Goal: Task Accomplishment & Management: Use online tool/utility

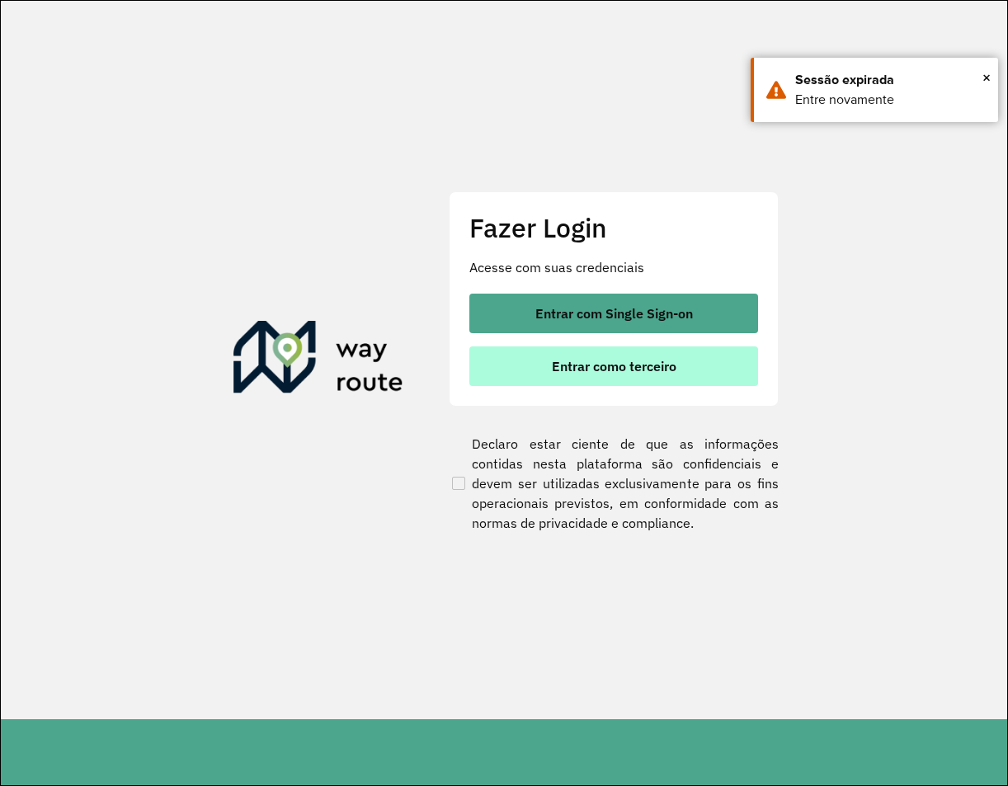
click at [628, 367] on span "Entrar como terceiro" at bounding box center [614, 366] width 125 height 13
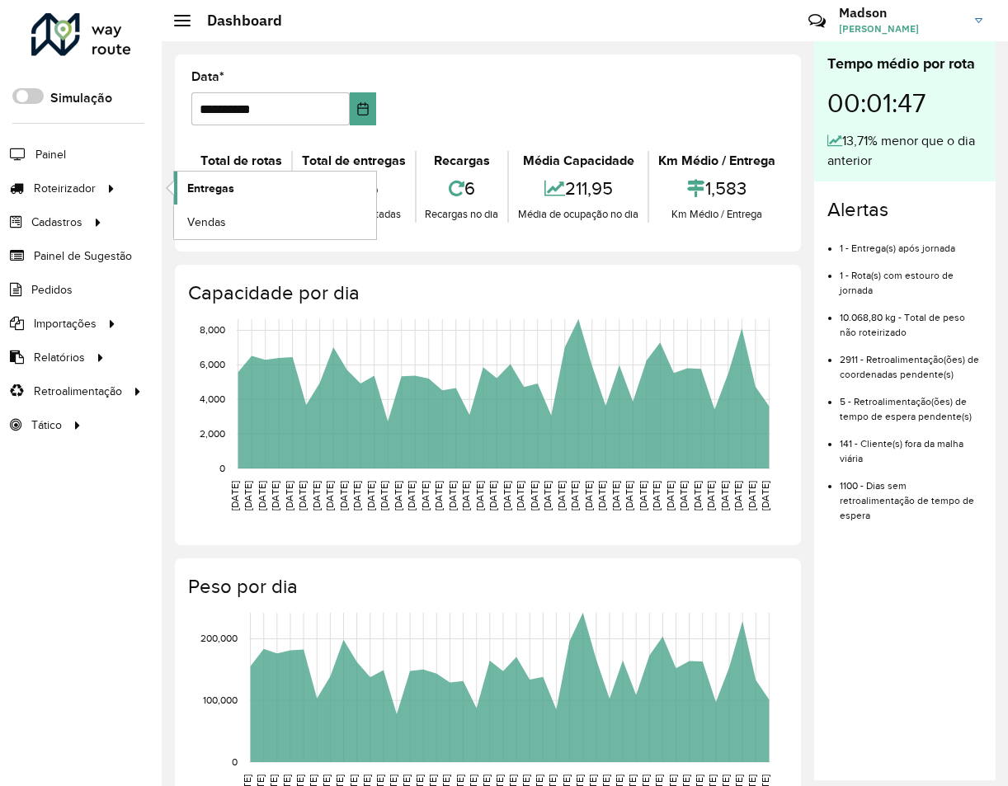
click at [243, 189] on link "Entregas" at bounding box center [275, 188] width 202 height 33
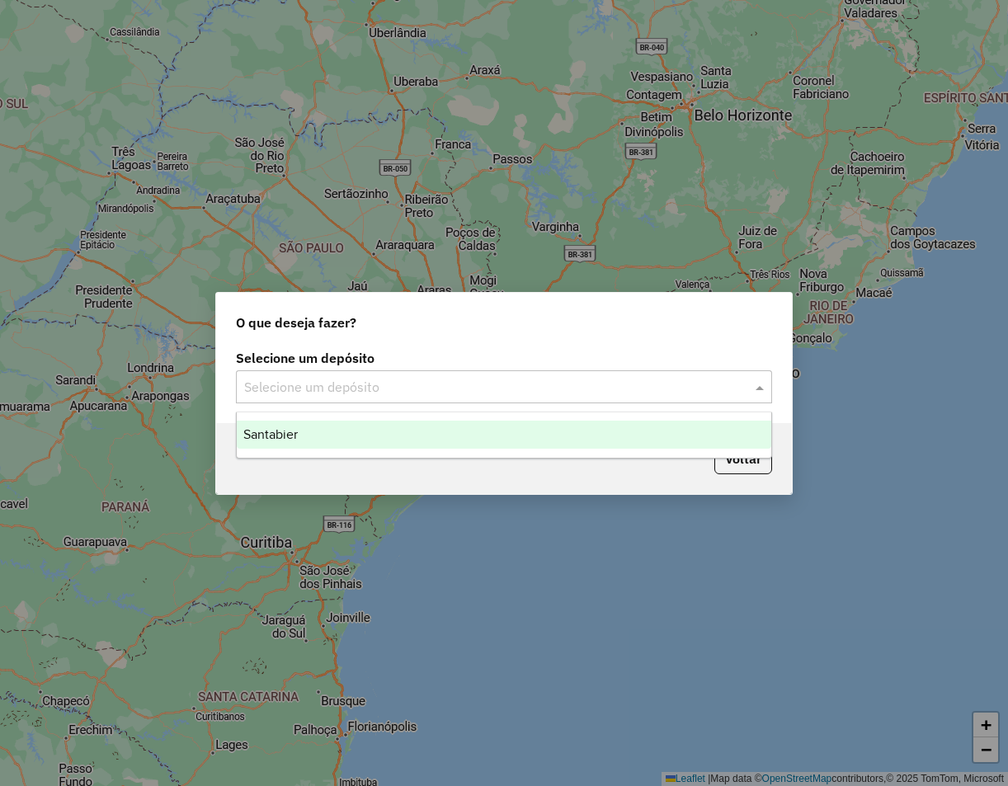
click at [340, 397] on div "Selecione um depósito" at bounding box center [504, 386] width 536 height 33
click at [343, 439] on div "Santabier" at bounding box center [504, 435] width 535 height 28
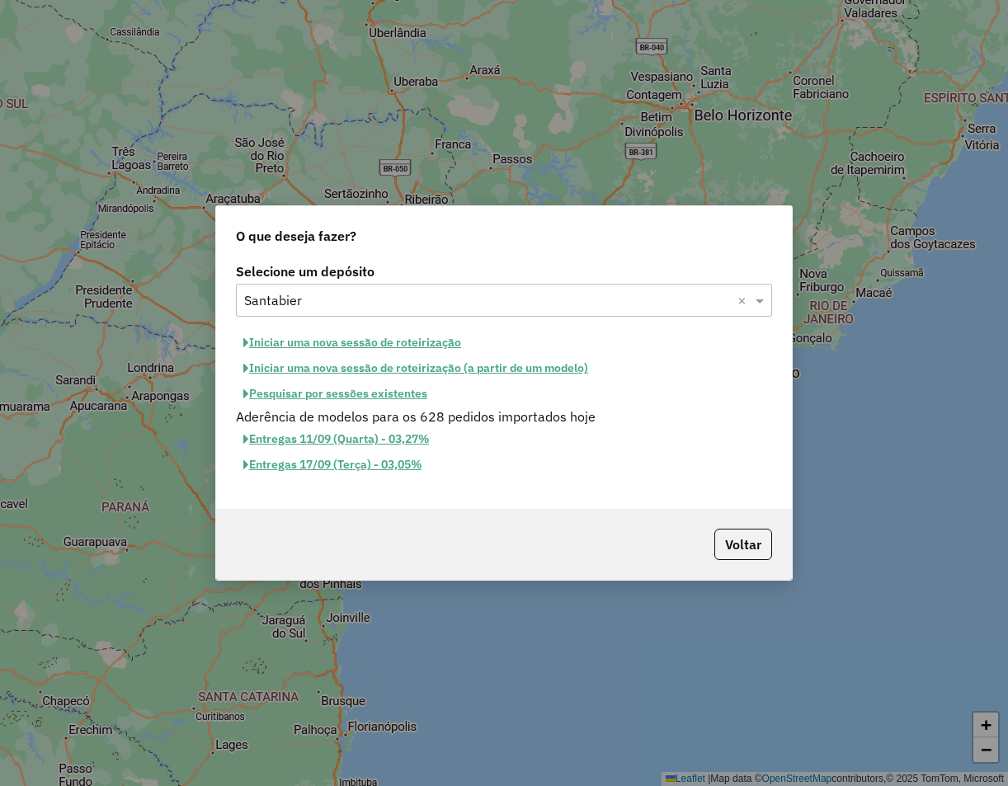
click at [363, 395] on button "Pesquisar por sessões existentes" at bounding box center [335, 394] width 199 height 26
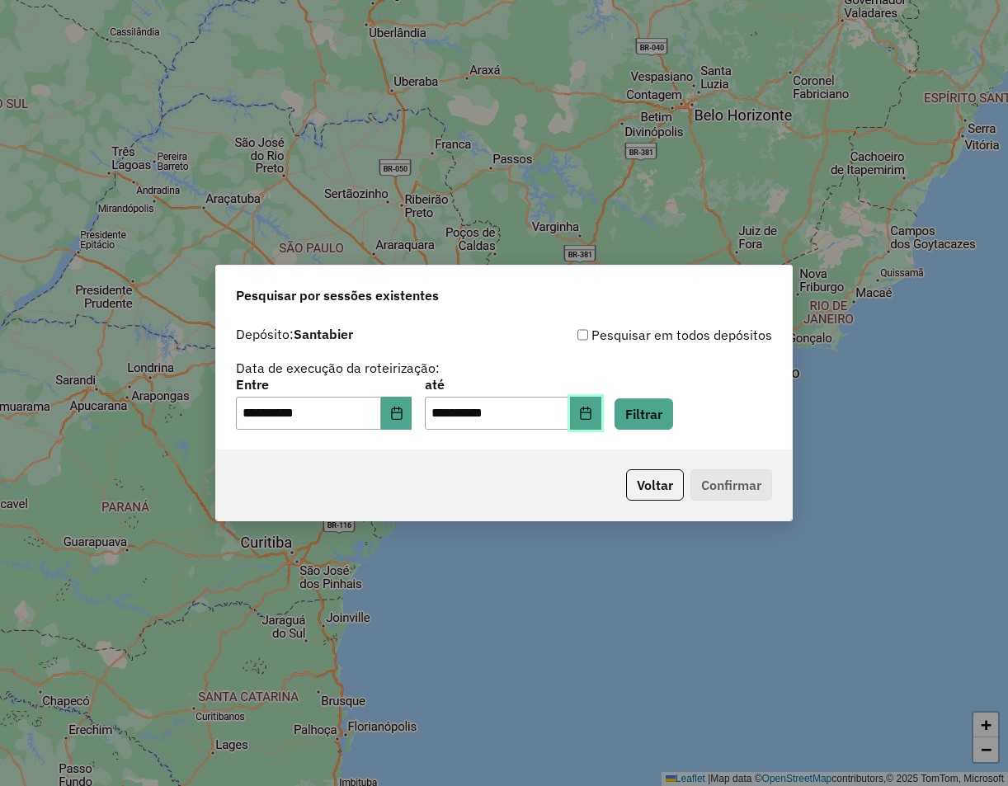
click at [601, 415] on button "Choose Date" at bounding box center [585, 413] width 31 height 33
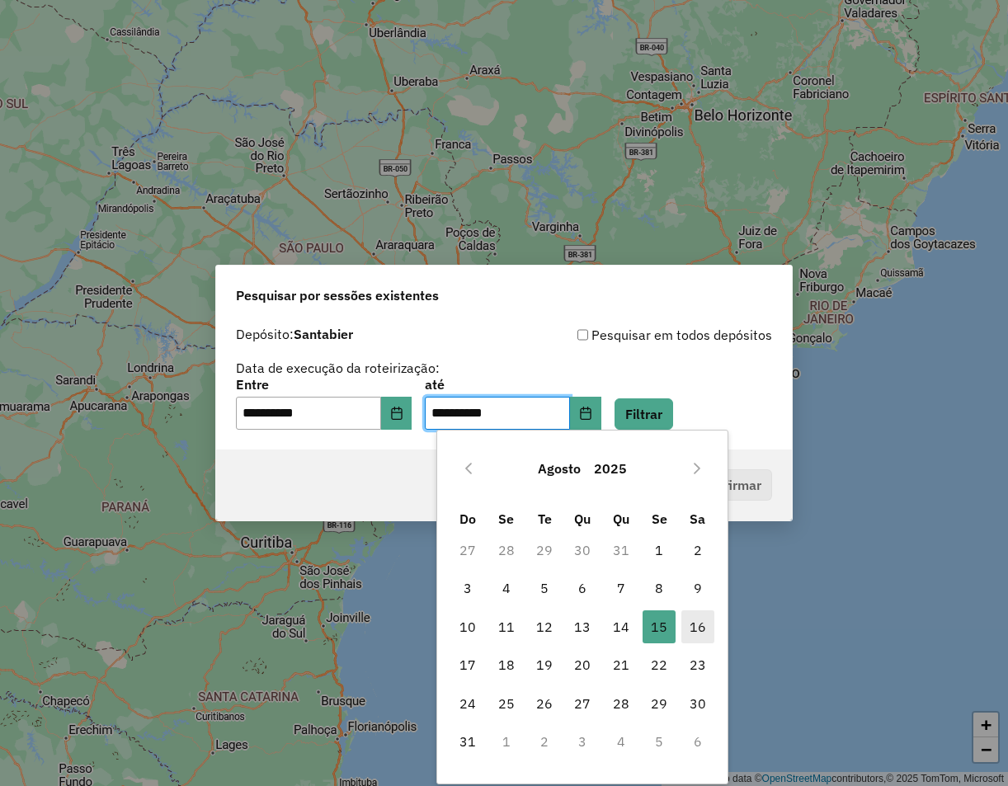
click at [687, 632] on span "16" at bounding box center [697, 627] width 33 height 33
type input "**********"
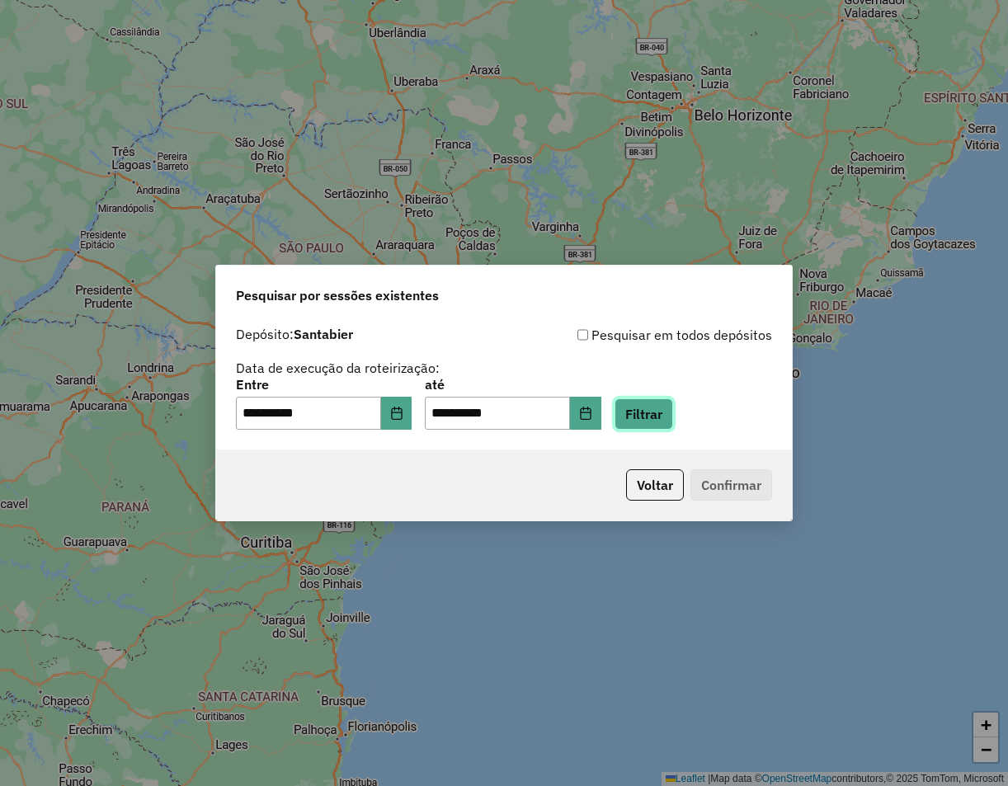
click at [665, 420] on button "Filtrar" at bounding box center [644, 414] width 59 height 31
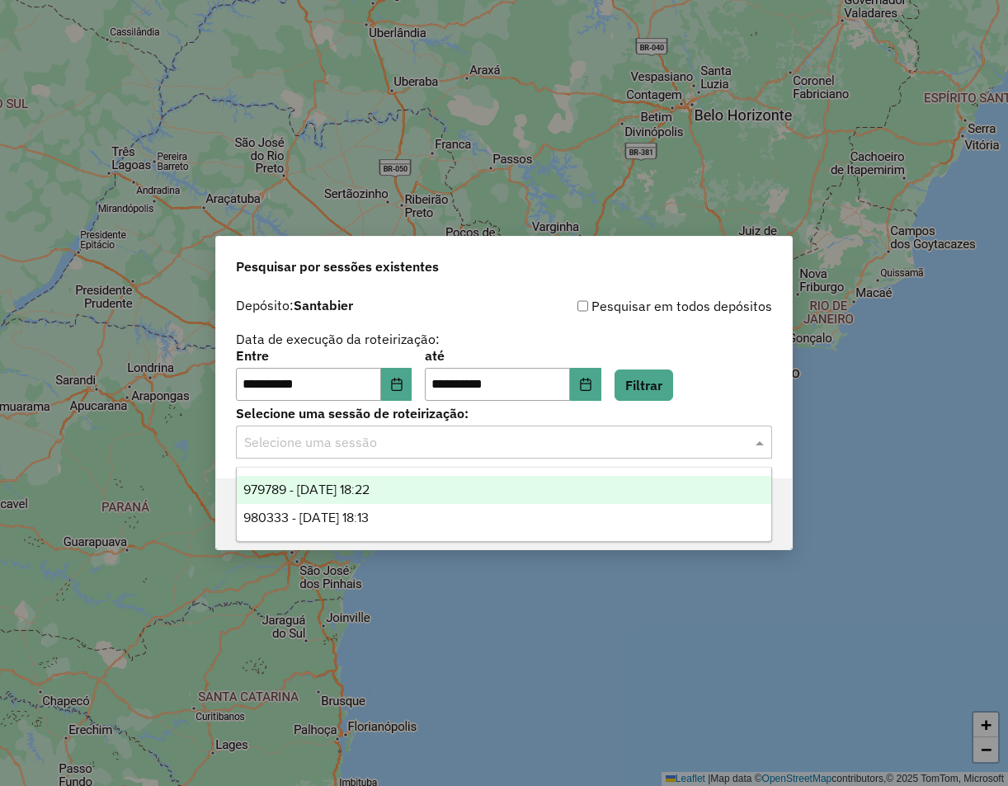
click at [342, 446] on input "text" at bounding box center [487, 443] width 487 height 20
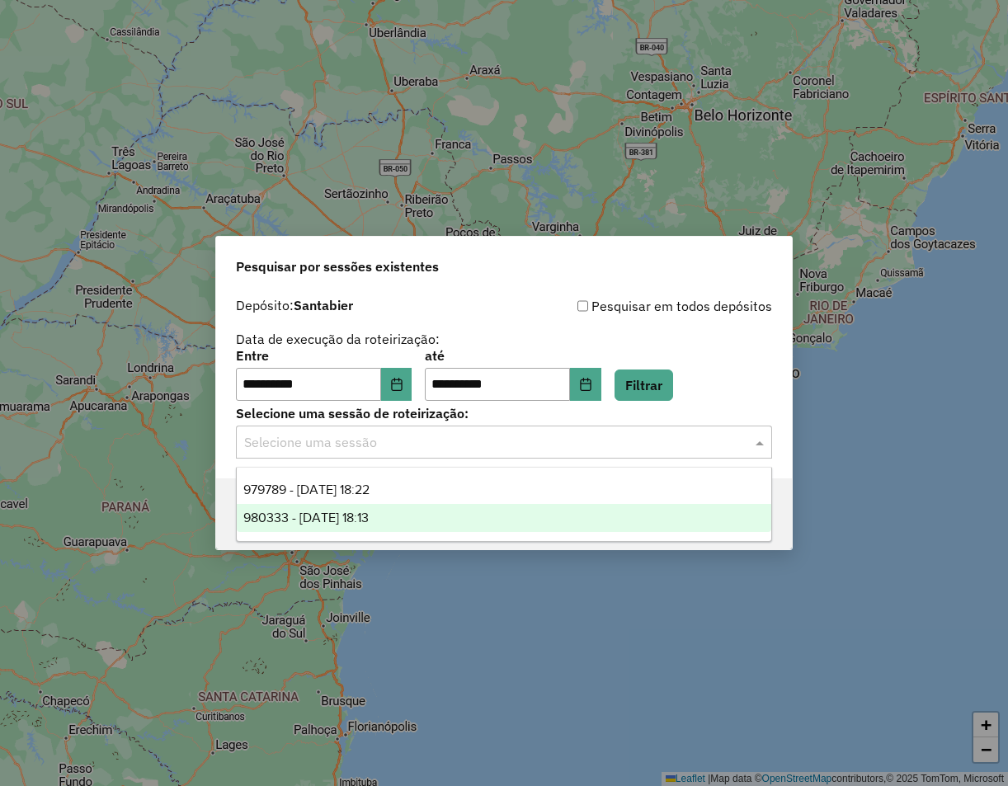
click at [306, 512] on span "980333 - 16/08/2025 18:13" at bounding box center [305, 518] width 125 height 14
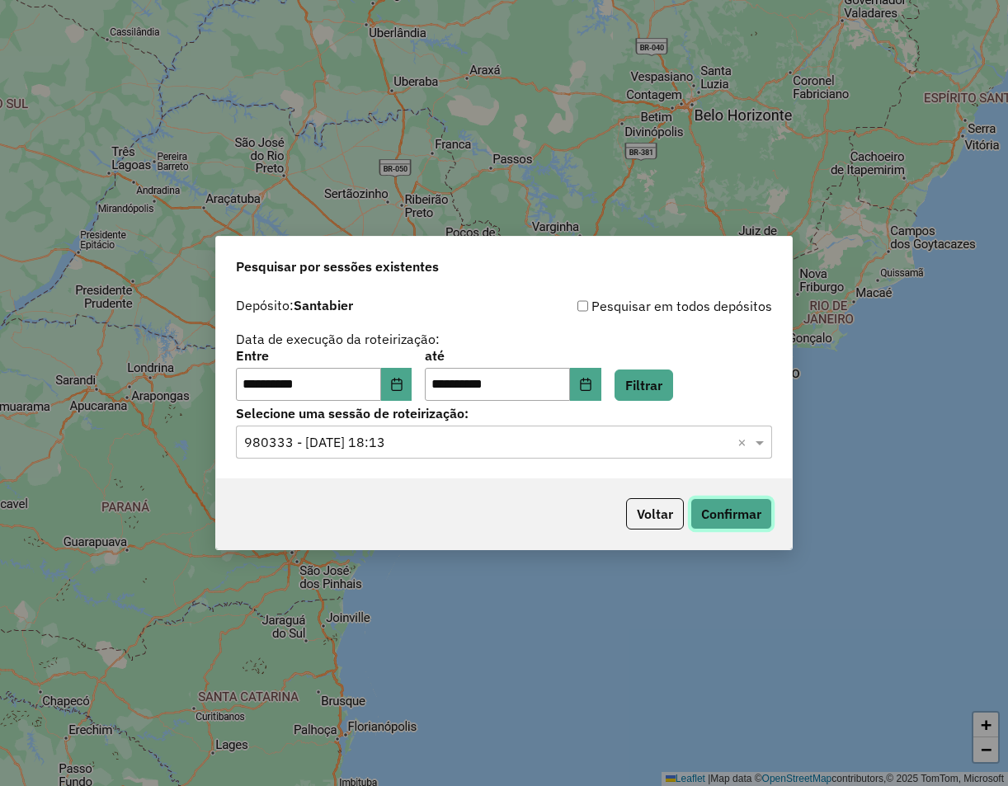
click at [750, 507] on button "Confirmar" at bounding box center [732, 513] width 82 height 31
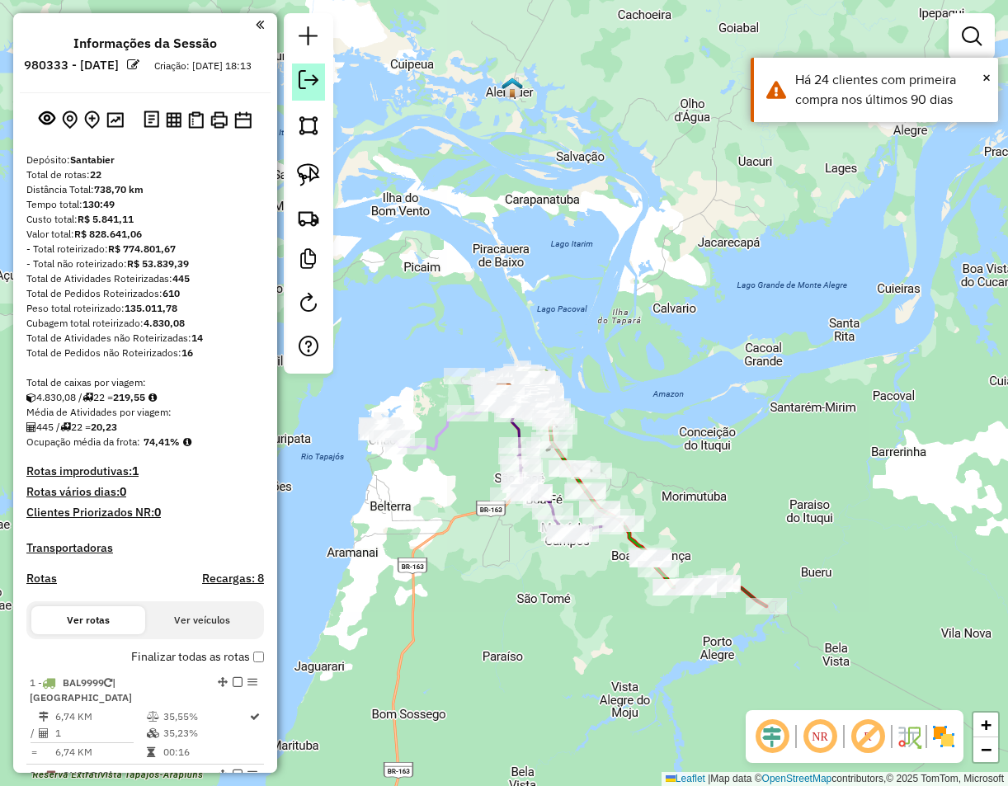
click at [314, 93] on link at bounding box center [308, 82] width 33 height 37
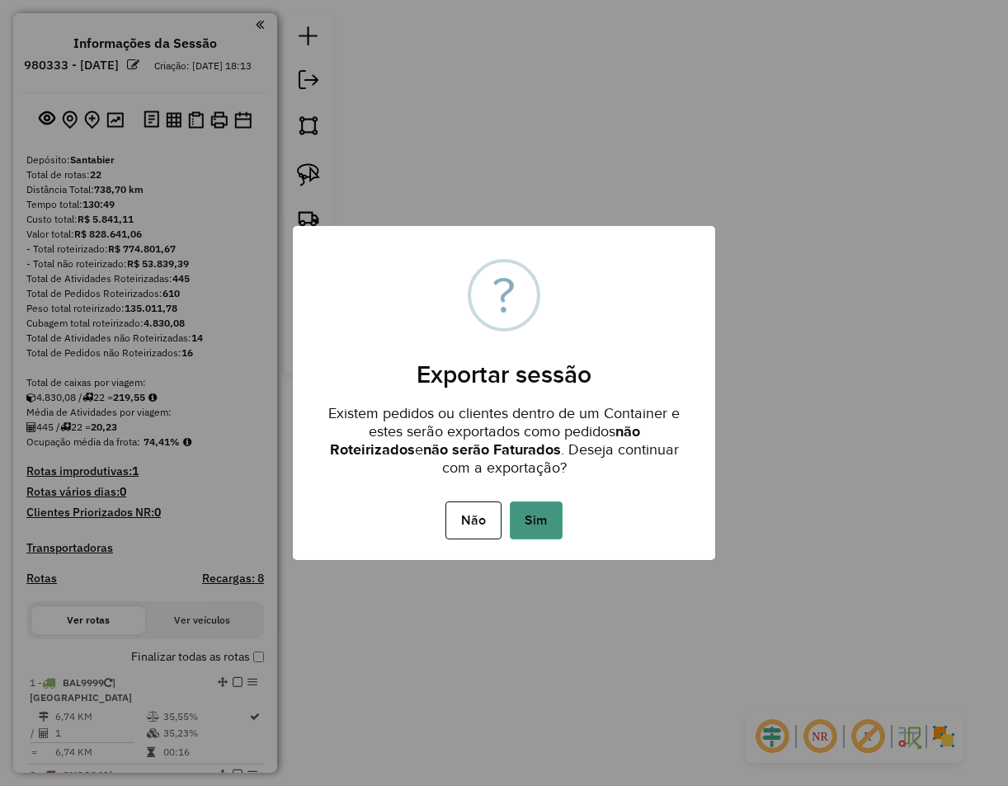
click at [554, 517] on button "Sim" at bounding box center [536, 521] width 53 height 38
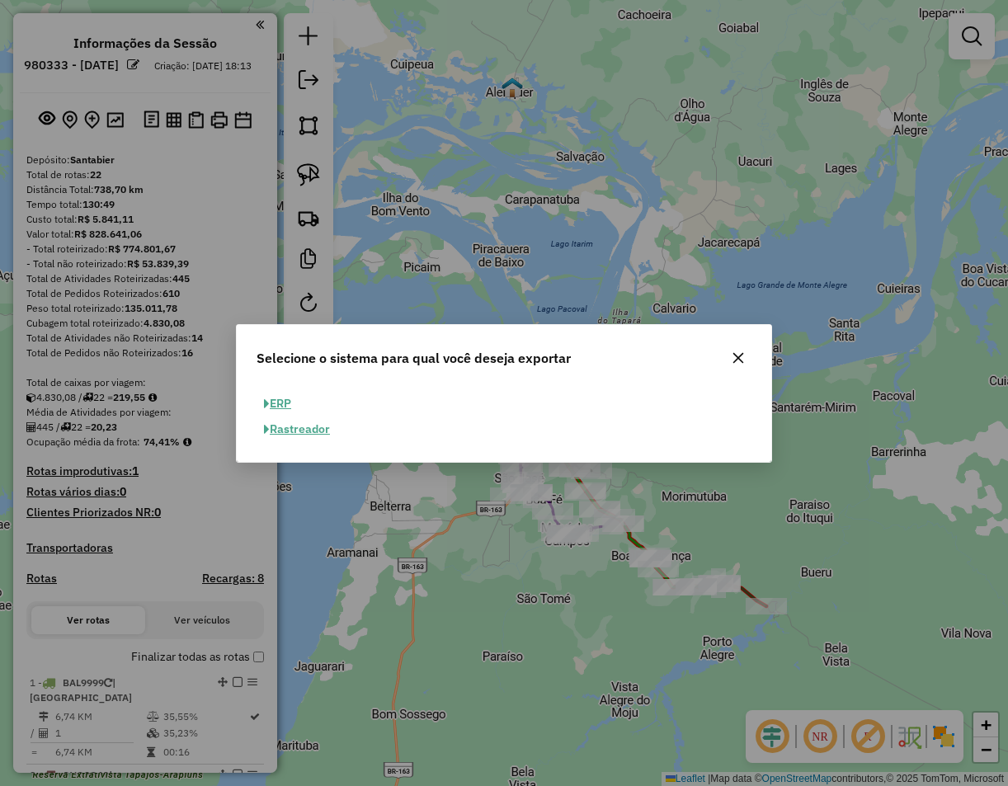
drag, startPoint x: 276, startPoint y: 399, endPoint x: 304, endPoint y: 398, distance: 28.1
click at [277, 399] on button "ERP" at bounding box center [278, 404] width 42 height 26
select select "**"
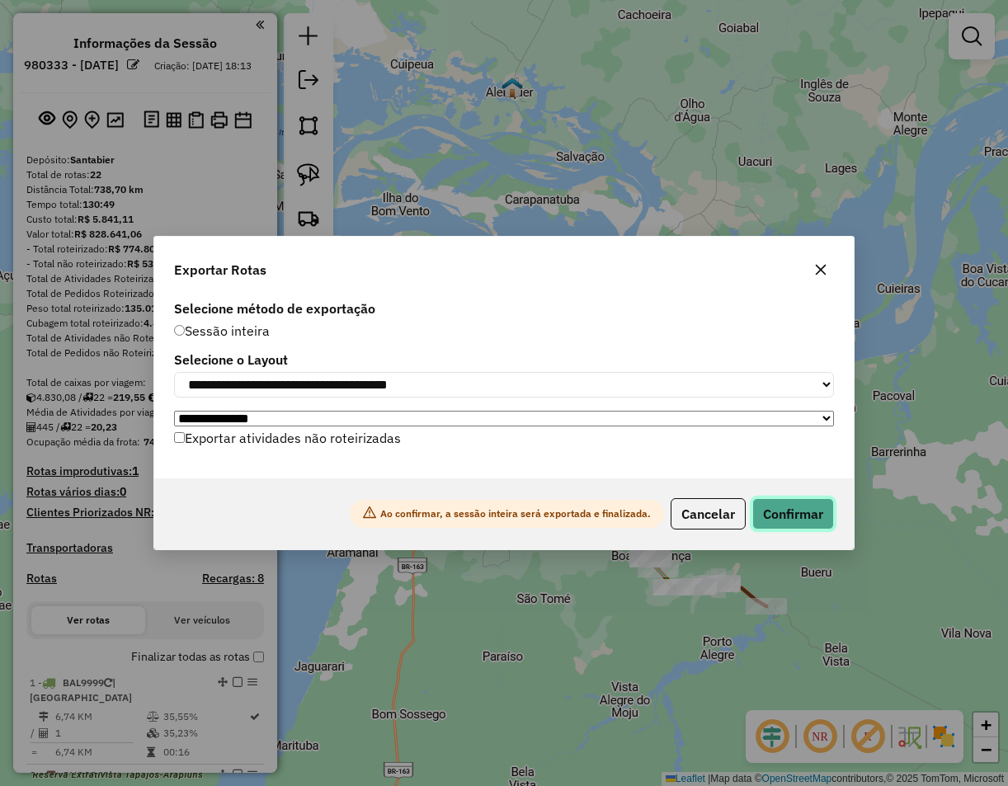
click at [778, 517] on button "Confirmar" at bounding box center [793, 513] width 82 height 31
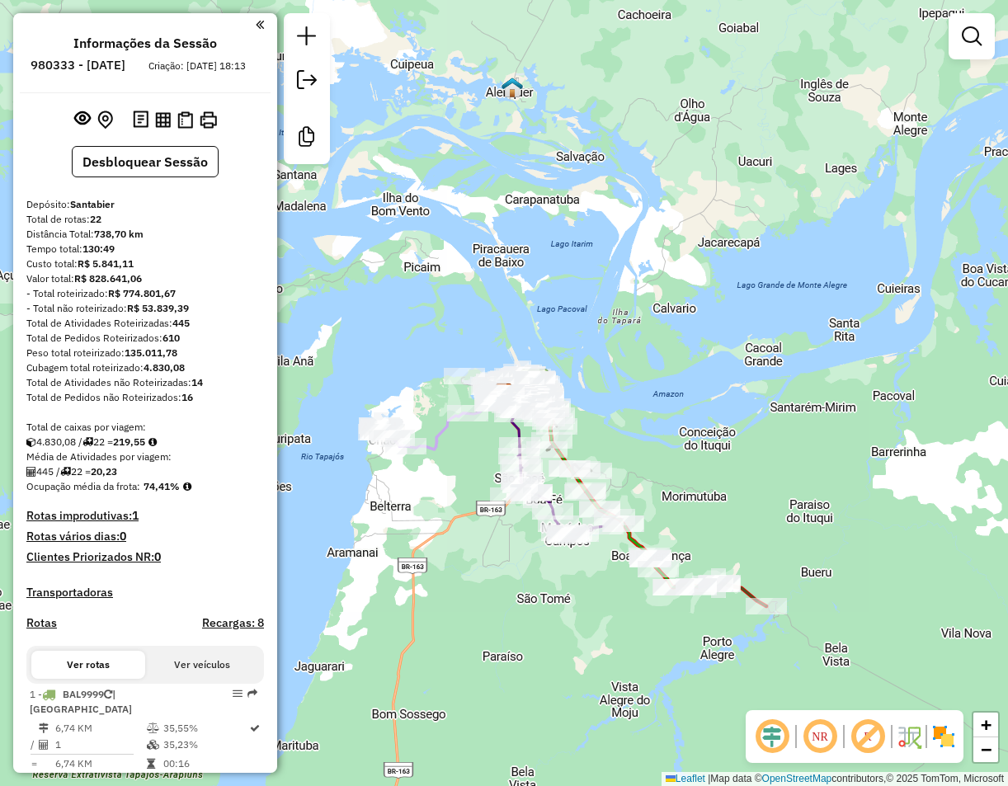
click at [489, 748] on div "Janela de atendimento Grade de atendimento Capacidade Transportadoras Veículos …" at bounding box center [504, 393] width 1008 height 786
